Goal: Find specific page/section: Find specific page/section

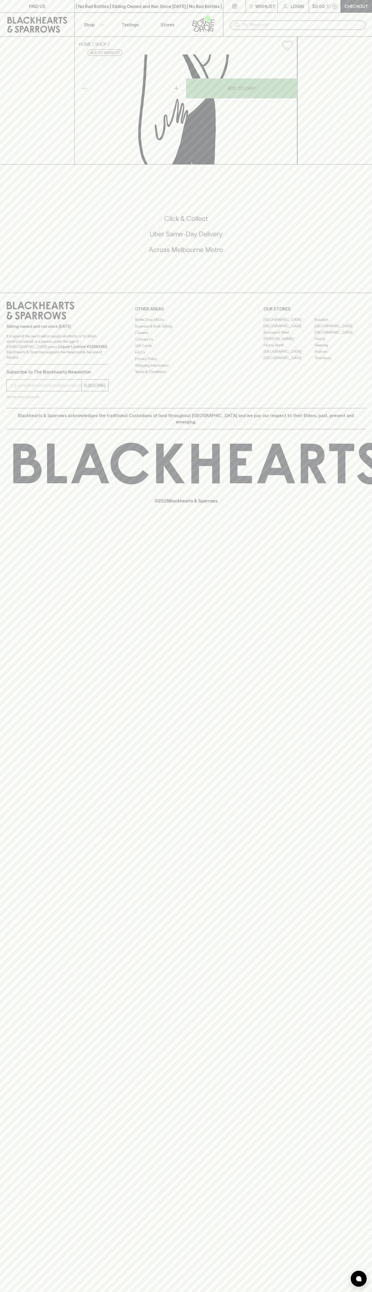
click at [9, 4] on link "FIND US" at bounding box center [37, 6] width 74 height 12
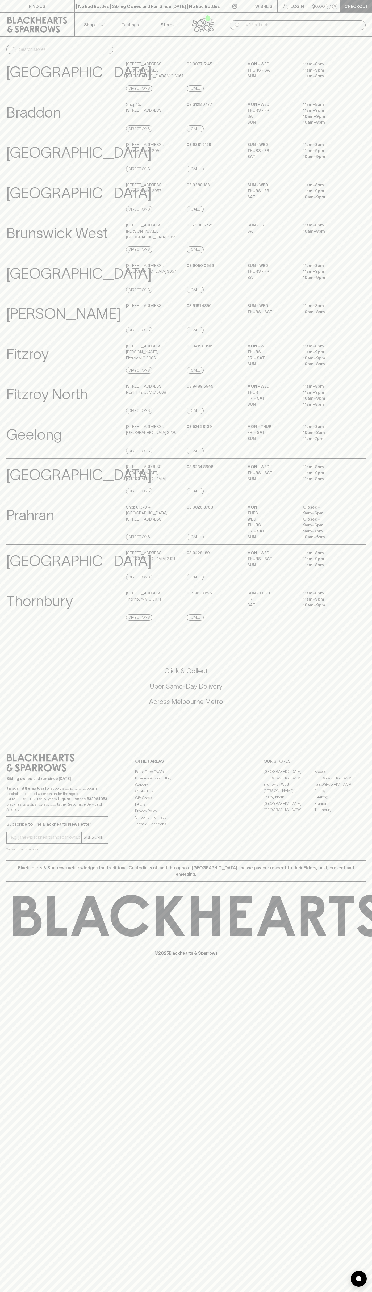
click at [349, 967] on div "© 2025 Blackhearts & Sparrows" at bounding box center [186, 926] width 372 height 88
click at [72, 1292] on html "FIND US | No Bad Bottles | Sibling Owned and Run Since 2006 | No Bad Bottles | …" at bounding box center [186, 646] width 372 height 1292
click at [9, 1109] on div "FIND US | No Bad Bottles | Sibling Owned and Run Since 2006 | No Bad Bottles | …" at bounding box center [186, 646] width 372 height 1292
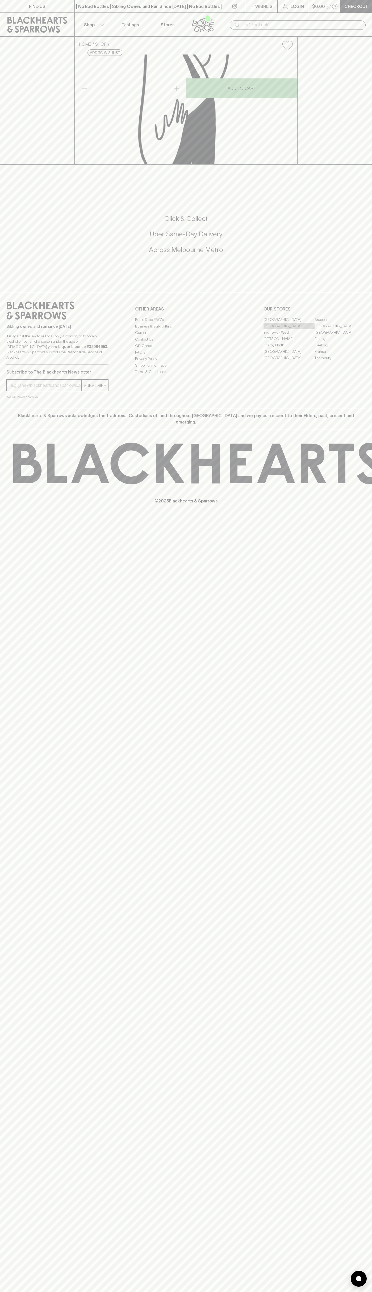
click at [289, 329] on link "[GEOGRAPHIC_DATA]" at bounding box center [288, 326] width 51 height 6
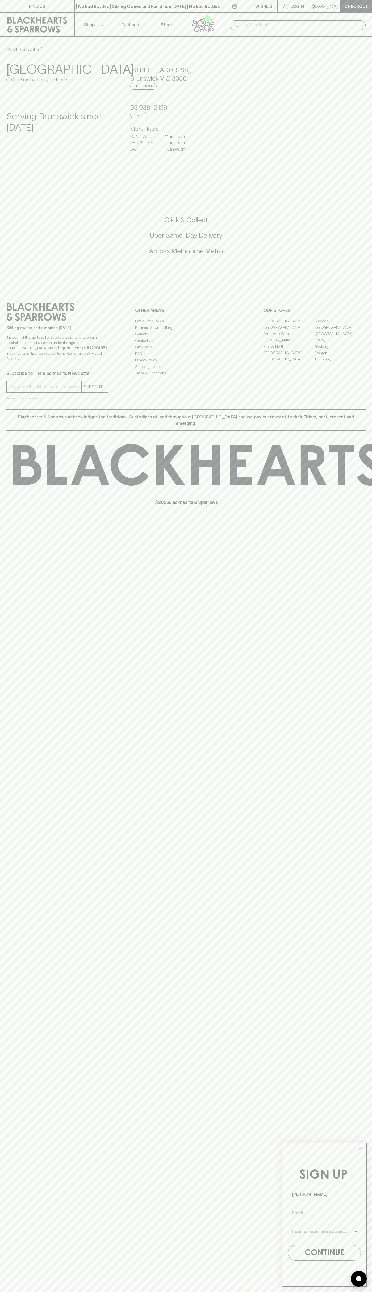
type input "[PERSON_NAME]"
